Goal: Use online tool/utility: Utilize a website feature to perform a specific function

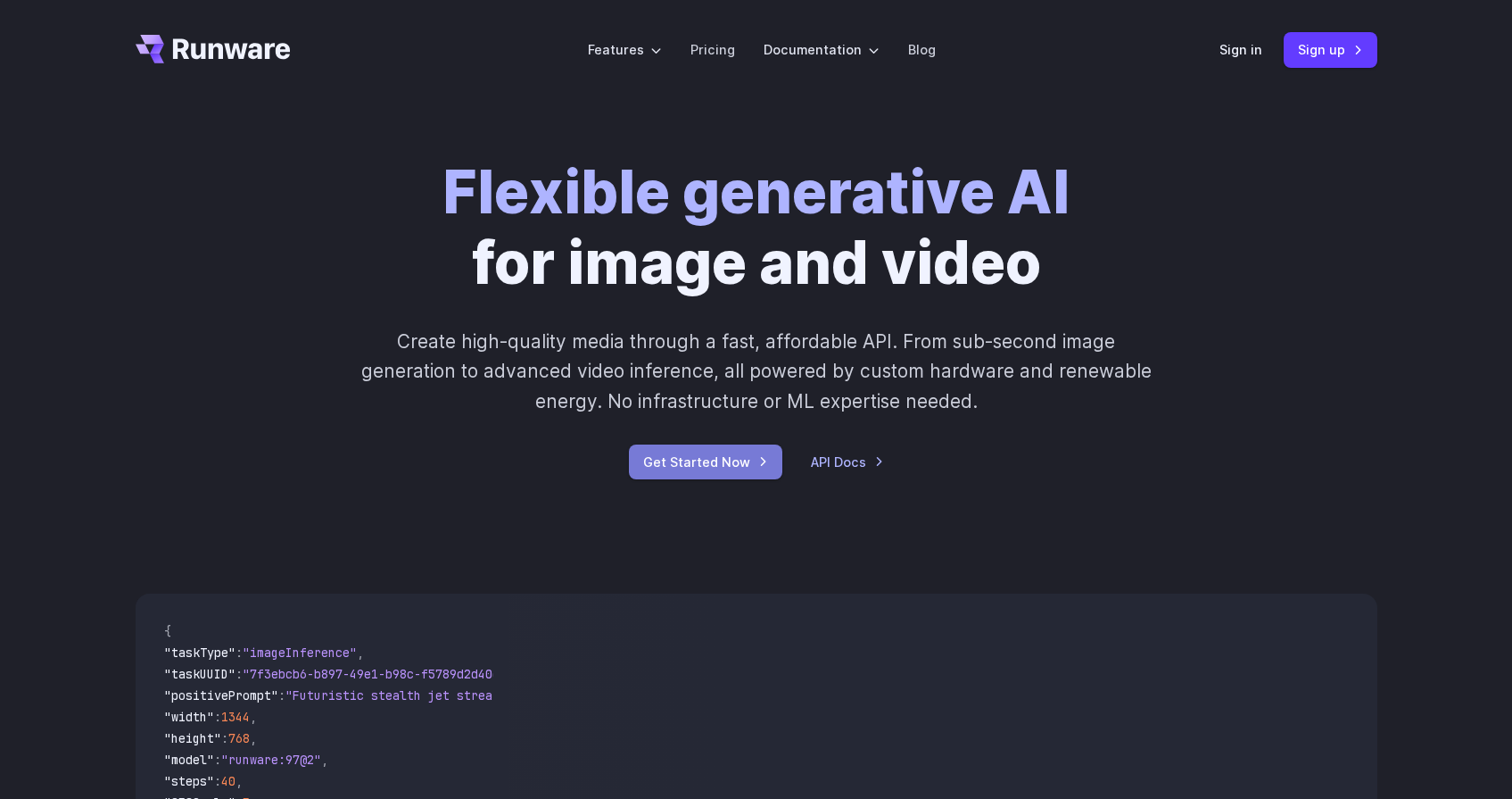
click at [726, 469] on link "Get Started Now" at bounding box center [705, 462] width 153 height 35
click at [719, 469] on link "Get Started Now" at bounding box center [705, 462] width 153 height 35
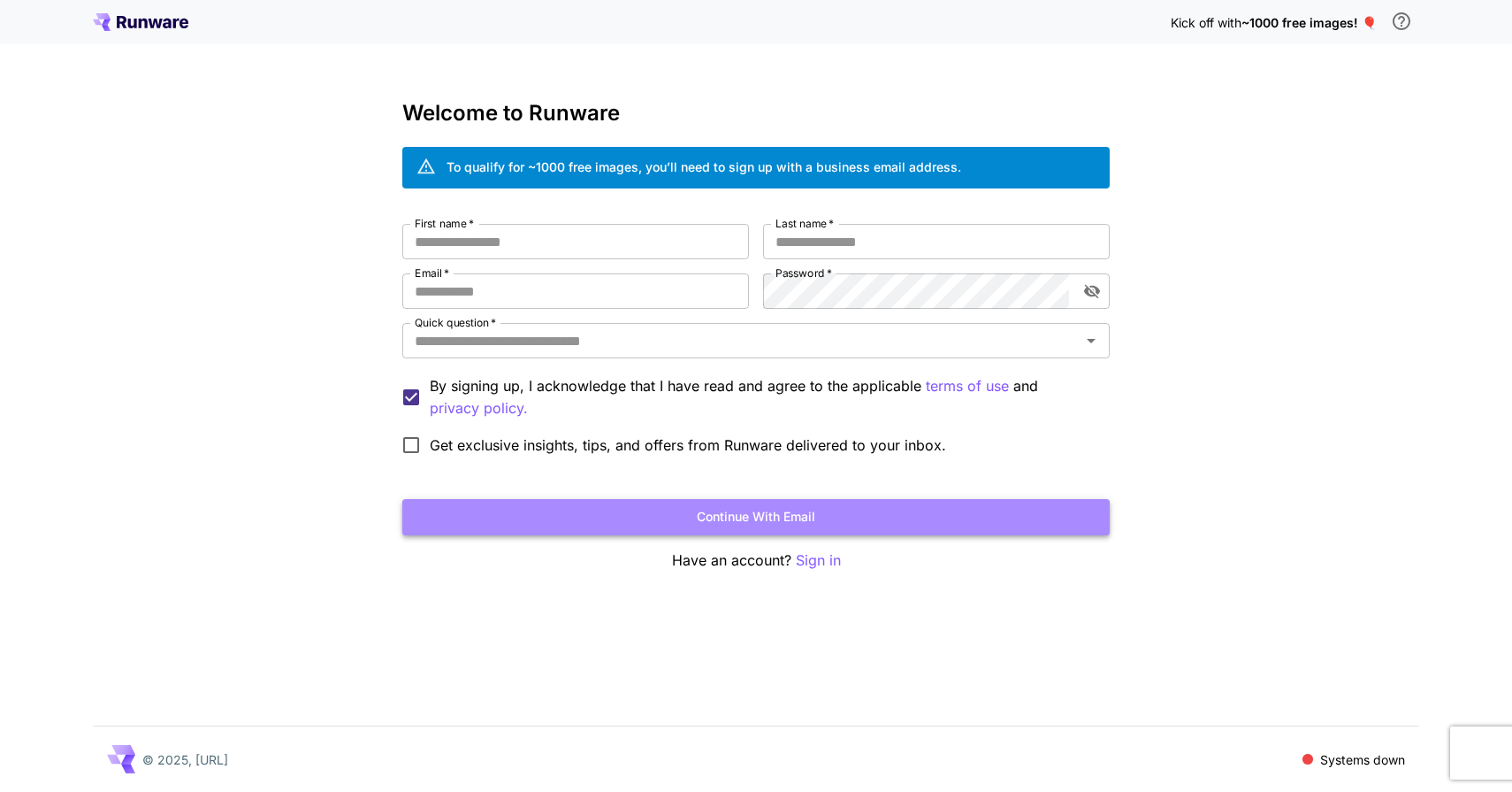
click at [748, 508] on button "Continue with email" at bounding box center [756, 517] width 707 height 36
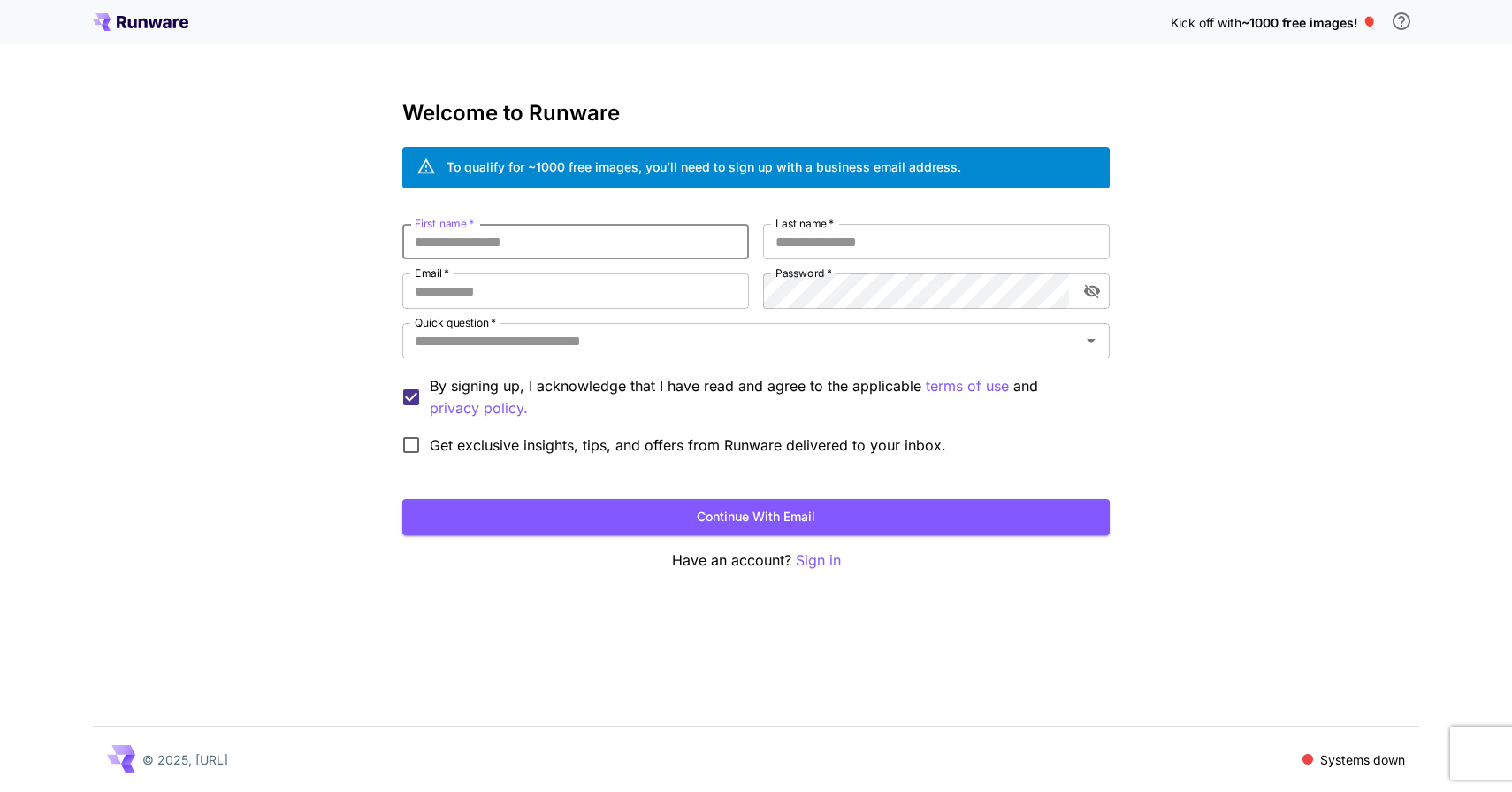
click at [515, 243] on input "First name   *" at bounding box center [575, 241] width 346 height 35
click at [549, 249] on input "First name   *" at bounding box center [575, 241] width 346 height 35
type input "*****"
click at [551, 298] on input "Email   *" at bounding box center [575, 291] width 346 height 35
type input "**********"
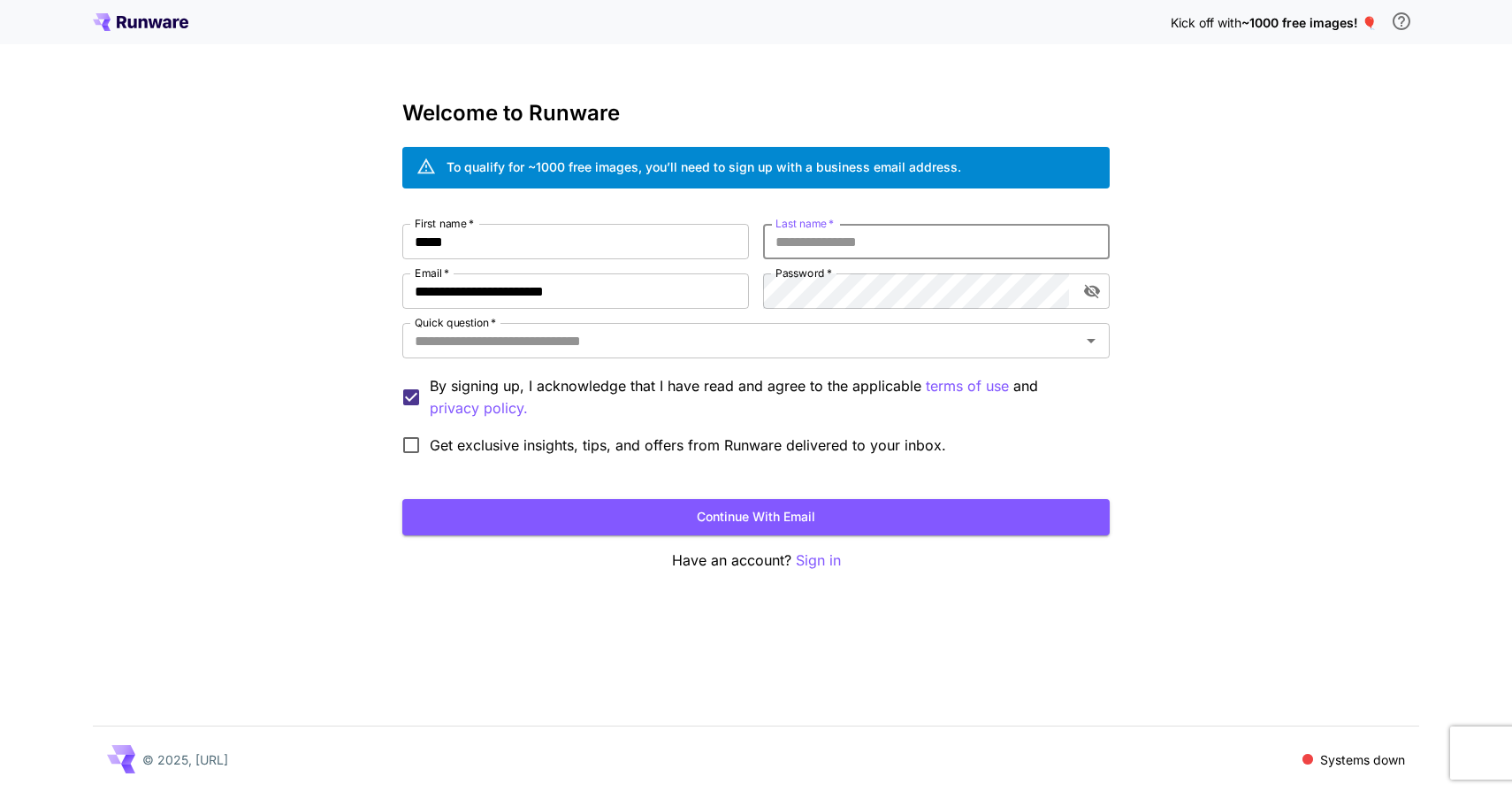
click at [837, 248] on input "Last name   *" at bounding box center [935, 241] width 346 height 35
type input "****"
click at [647, 343] on input "Quick question   *" at bounding box center [741, 341] width 667 height 25
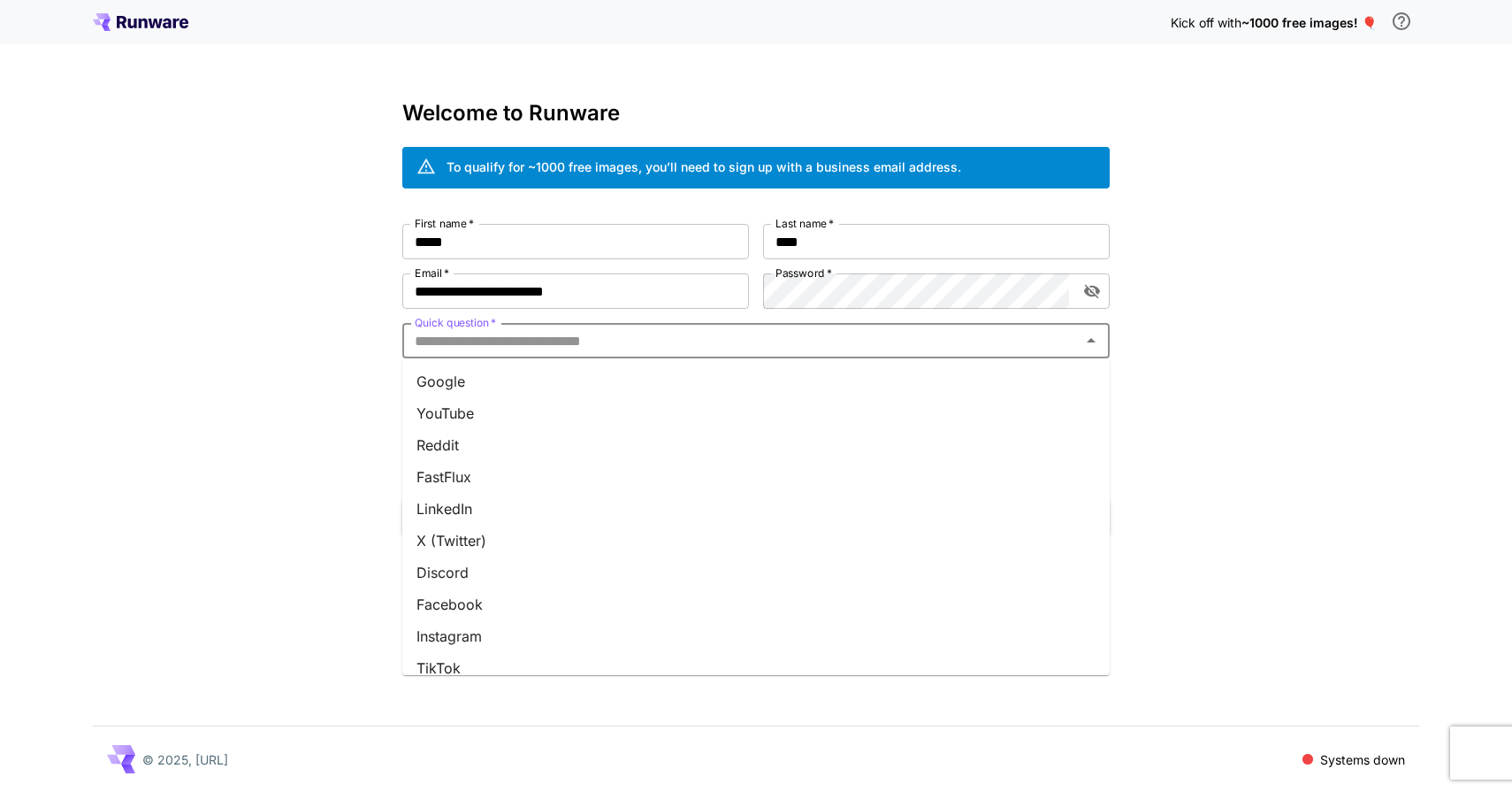
click at [509, 387] on li "Google" at bounding box center [756, 381] width 707 height 32
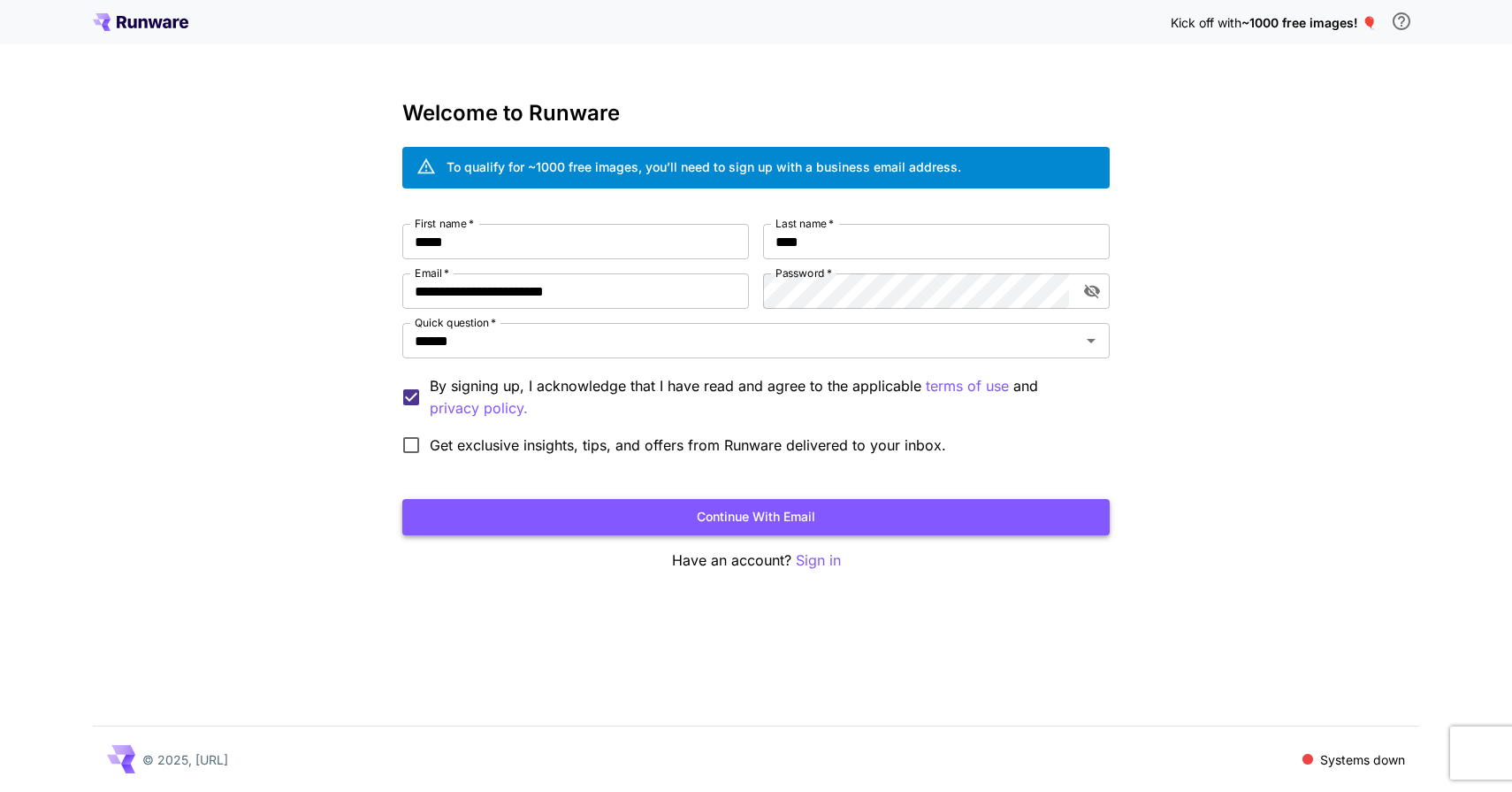
click at [620, 512] on button "Continue with email" at bounding box center [756, 517] width 707 height 36
click at [592, 515] on button "Continue with email" at bounding box center [756, 517] width 707 height 36
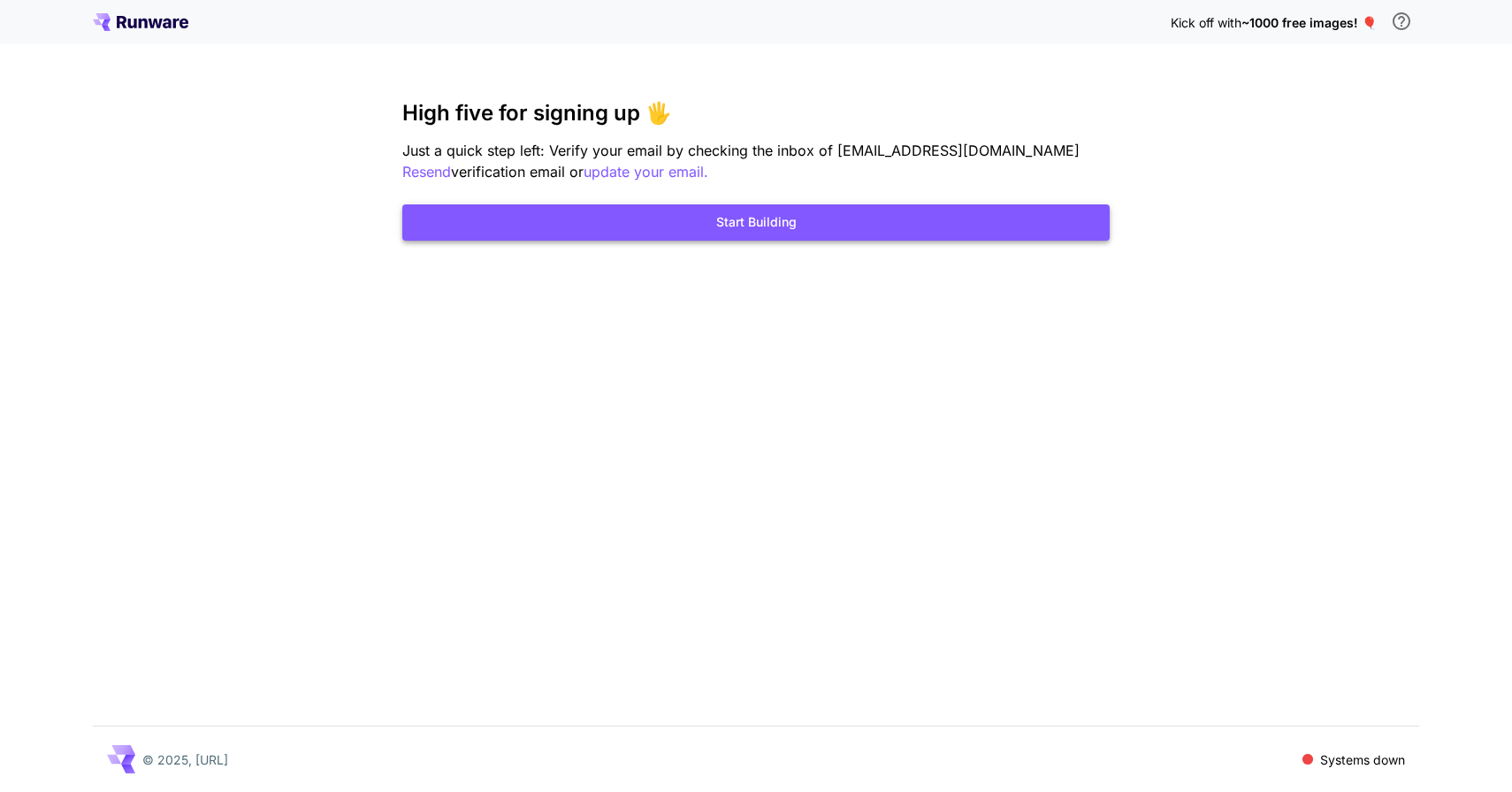
click at [810, 230] on button "Start Building" at bounding box center [756, 222] width 707 height 36
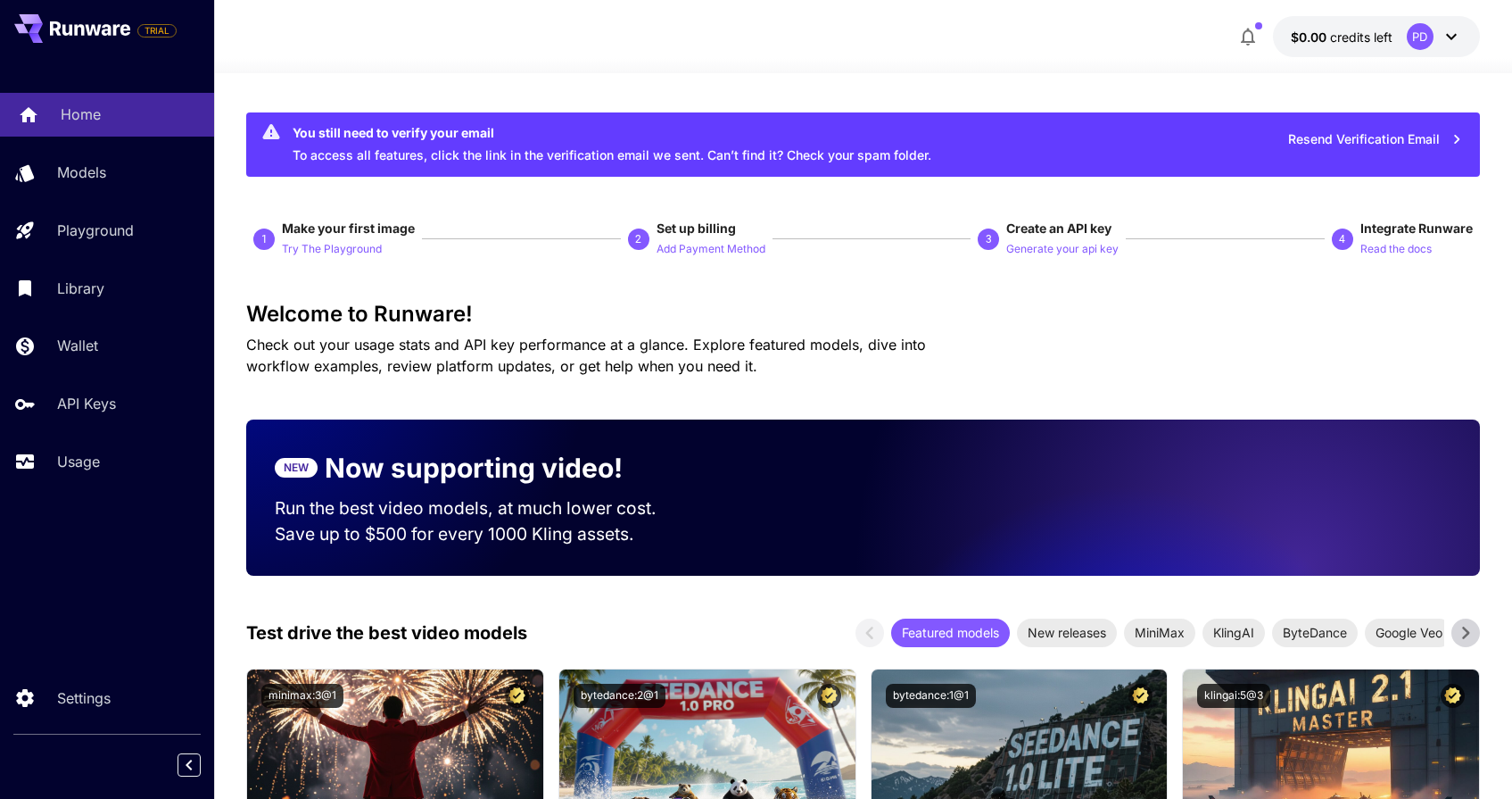
click at [87, 104] on p "Home" at bounding box center [81, 114] width 40 height 22
click at [92, 157] on link "Models" at bounding box center [107, 173] width 214 height 44
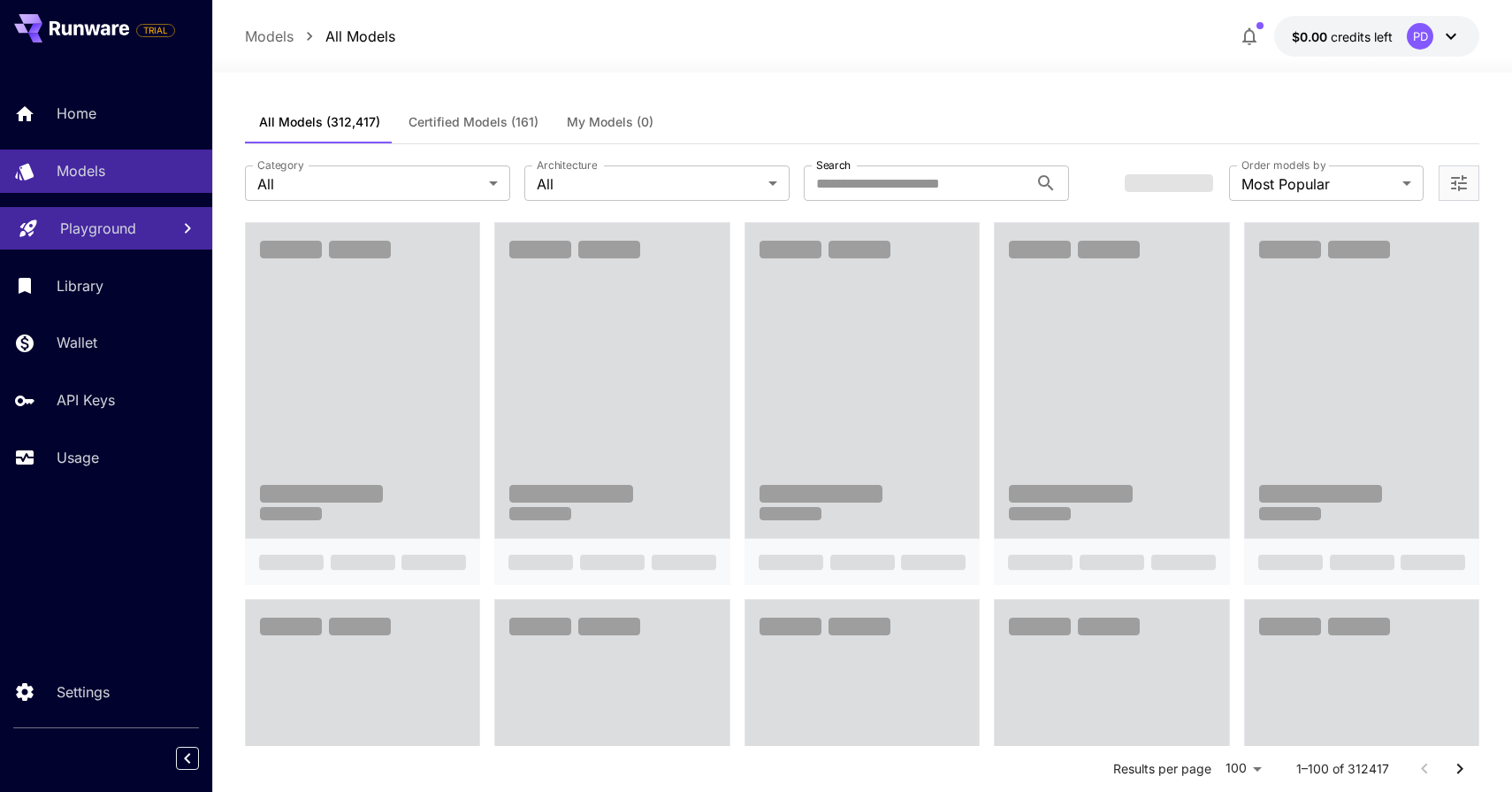
click at [129, 225] on p "Playground" at bounding box center [98, 229] width 76 height 22
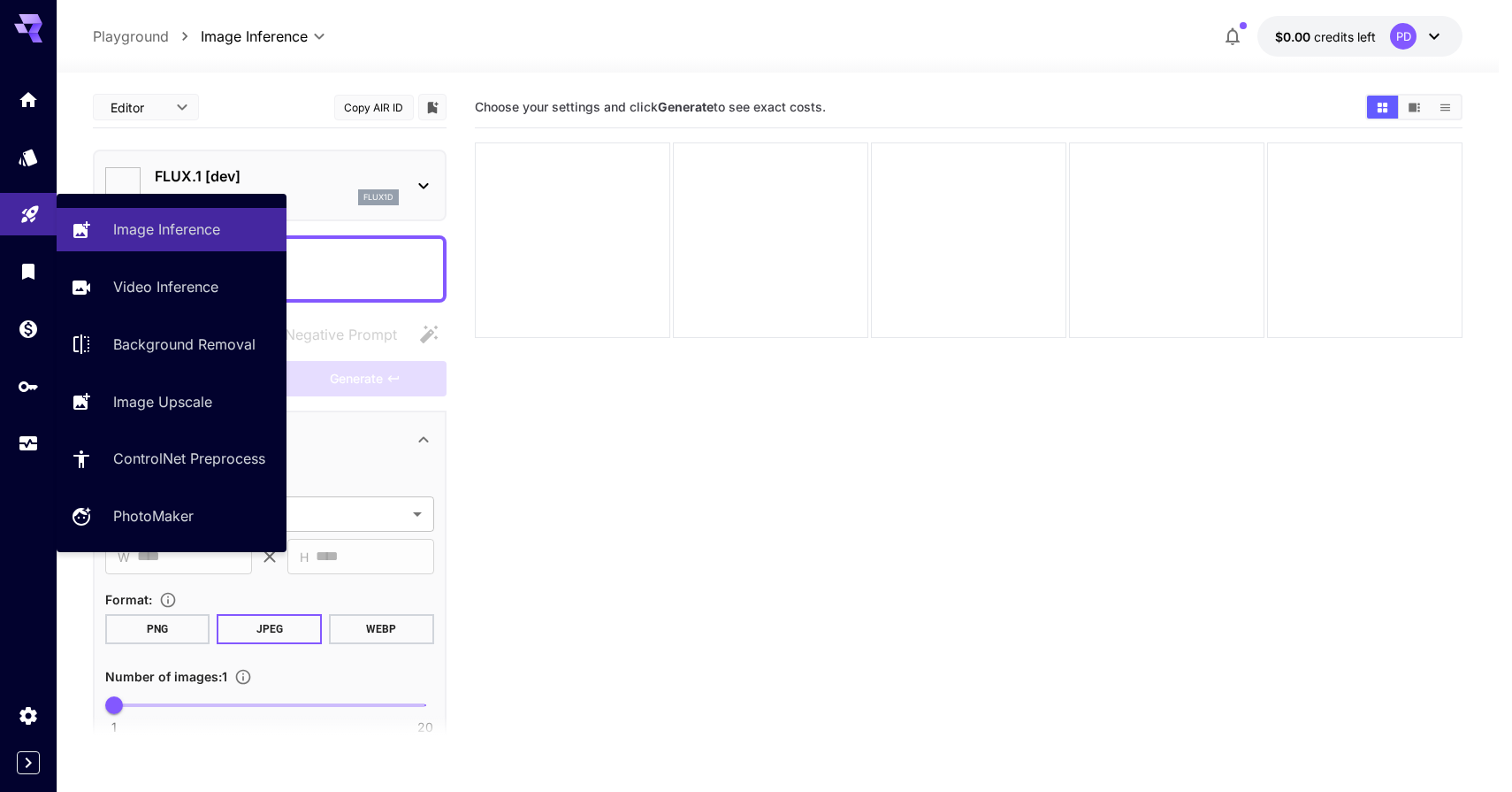
type input "**********"
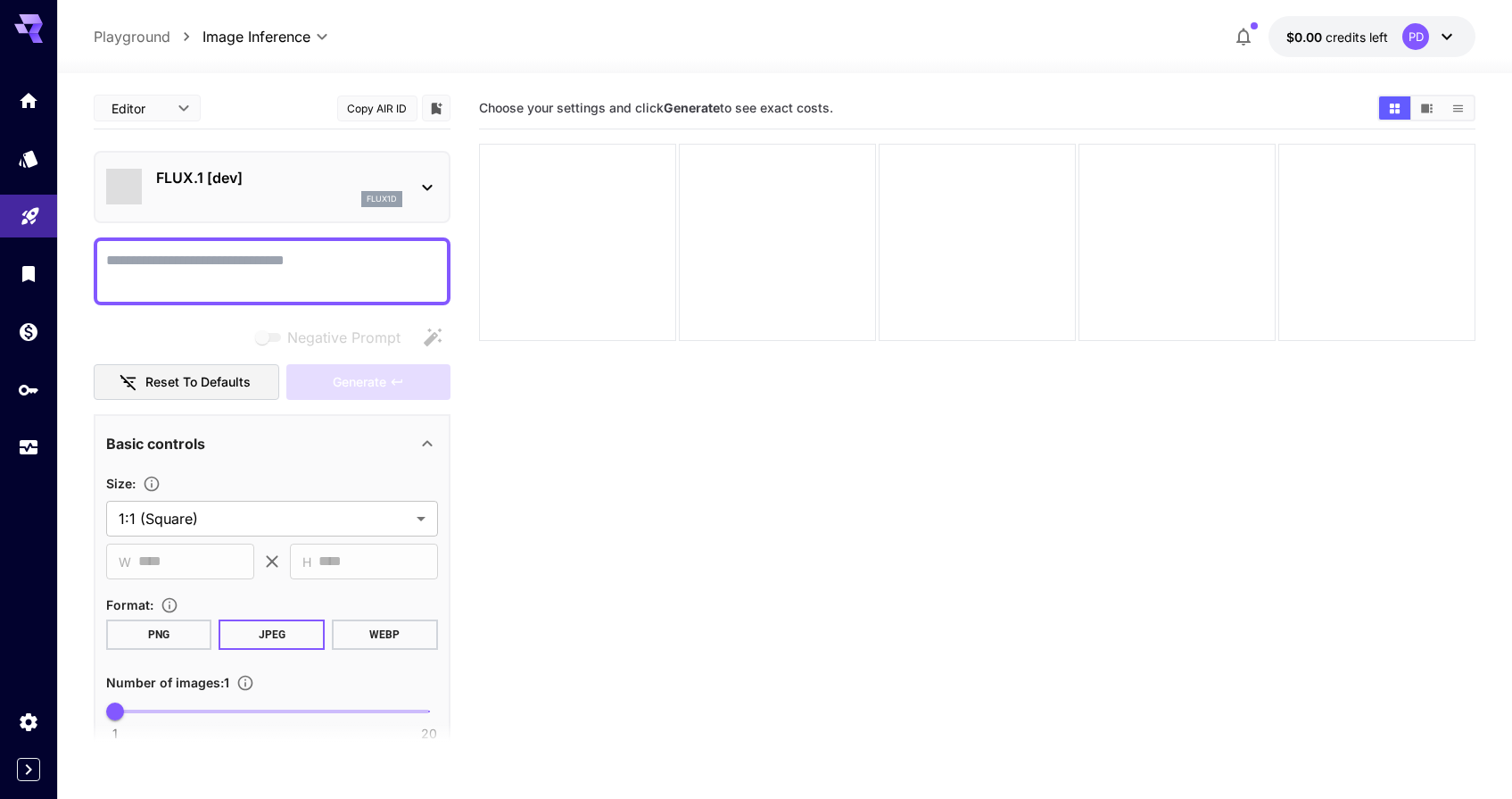
click at [234, 271] on textarea "Negative Prompt" at bounding box center [272, 271] width 332 height 43
click at [427, 190] on icon at bounding box center [427, 187] width 10 height 6
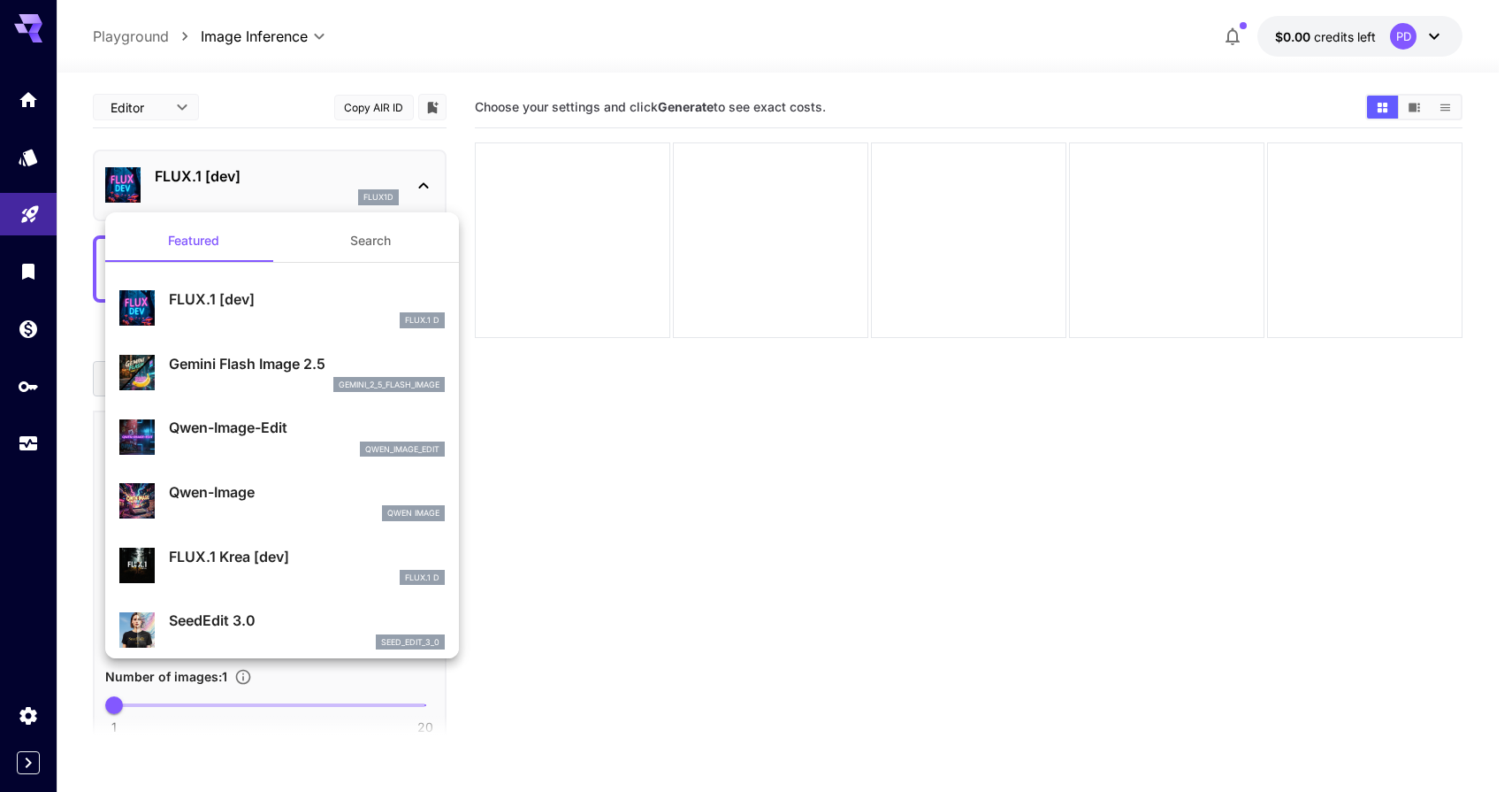
click at [425, 186] on div at bounding box center [756, 396] width 1512 height 792
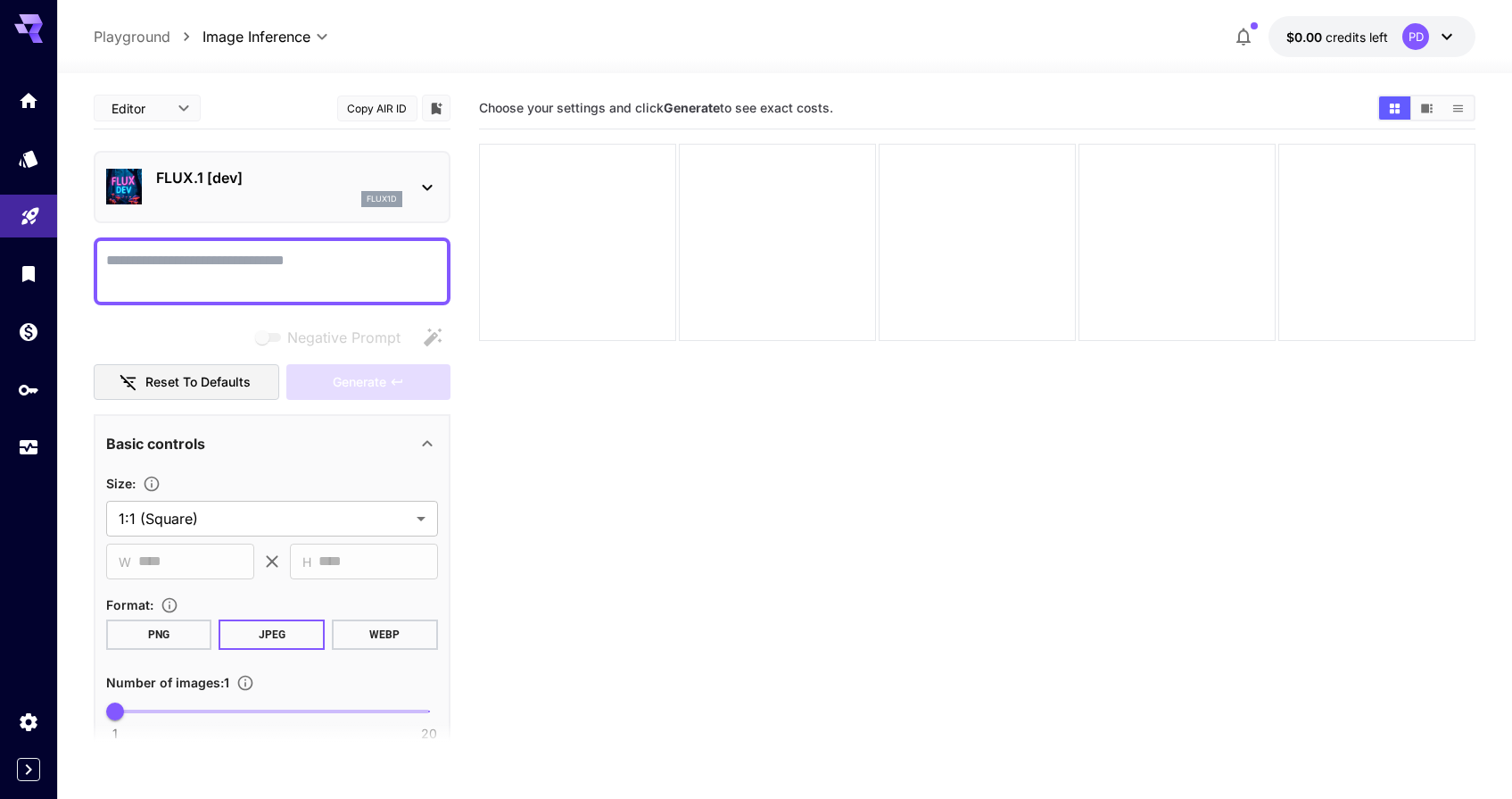
click at [218, 267] on textarea "Negative Prompt" at bounding box center [272, 271] width 332 height 43
type textarea "*"
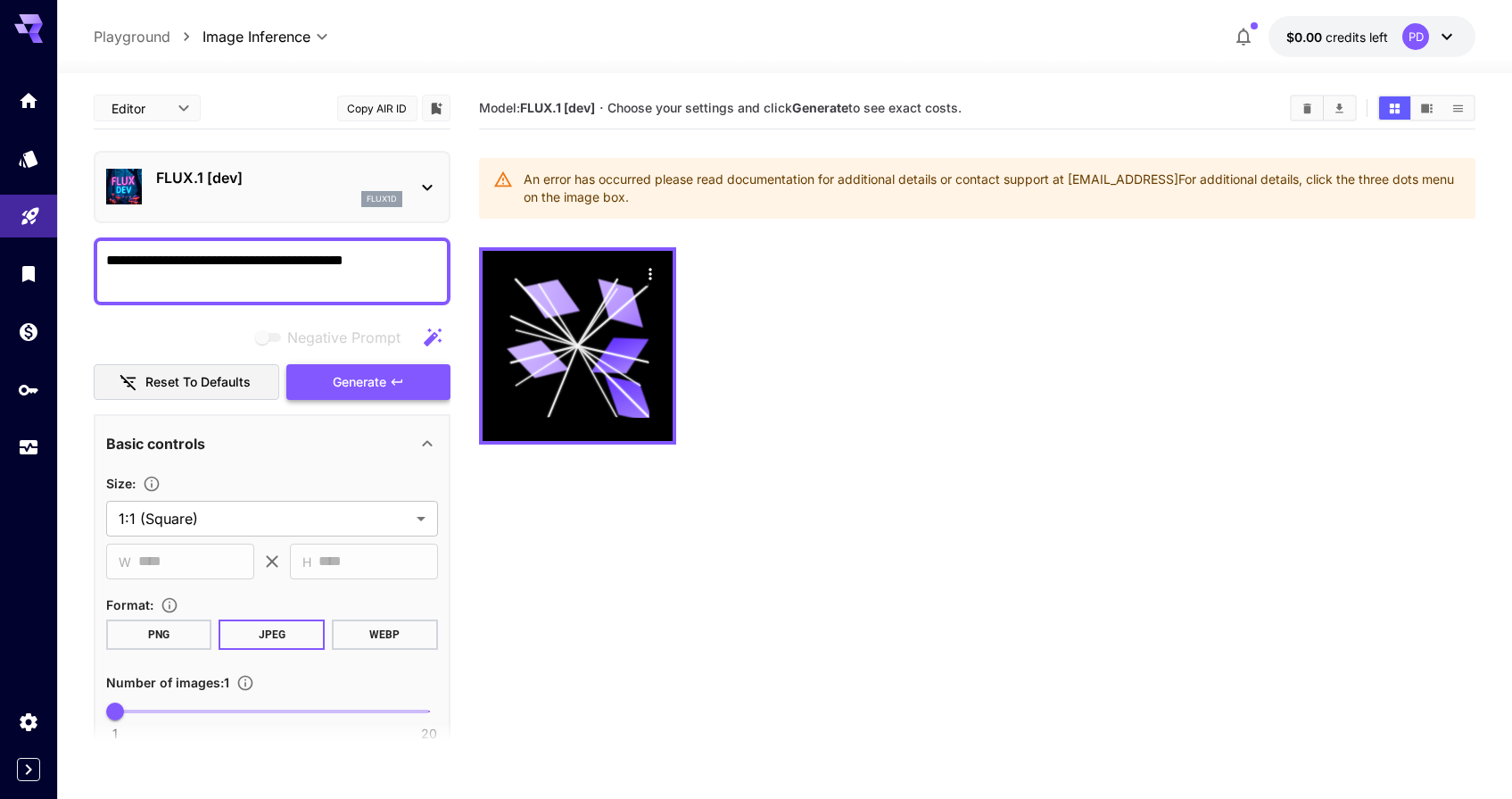
type textarea "**********"
click at [397, 390] on button "Generate" at bounding box center [368, 382] width 164 height 36
